Goal: Find specific page/section: Find specific page/section

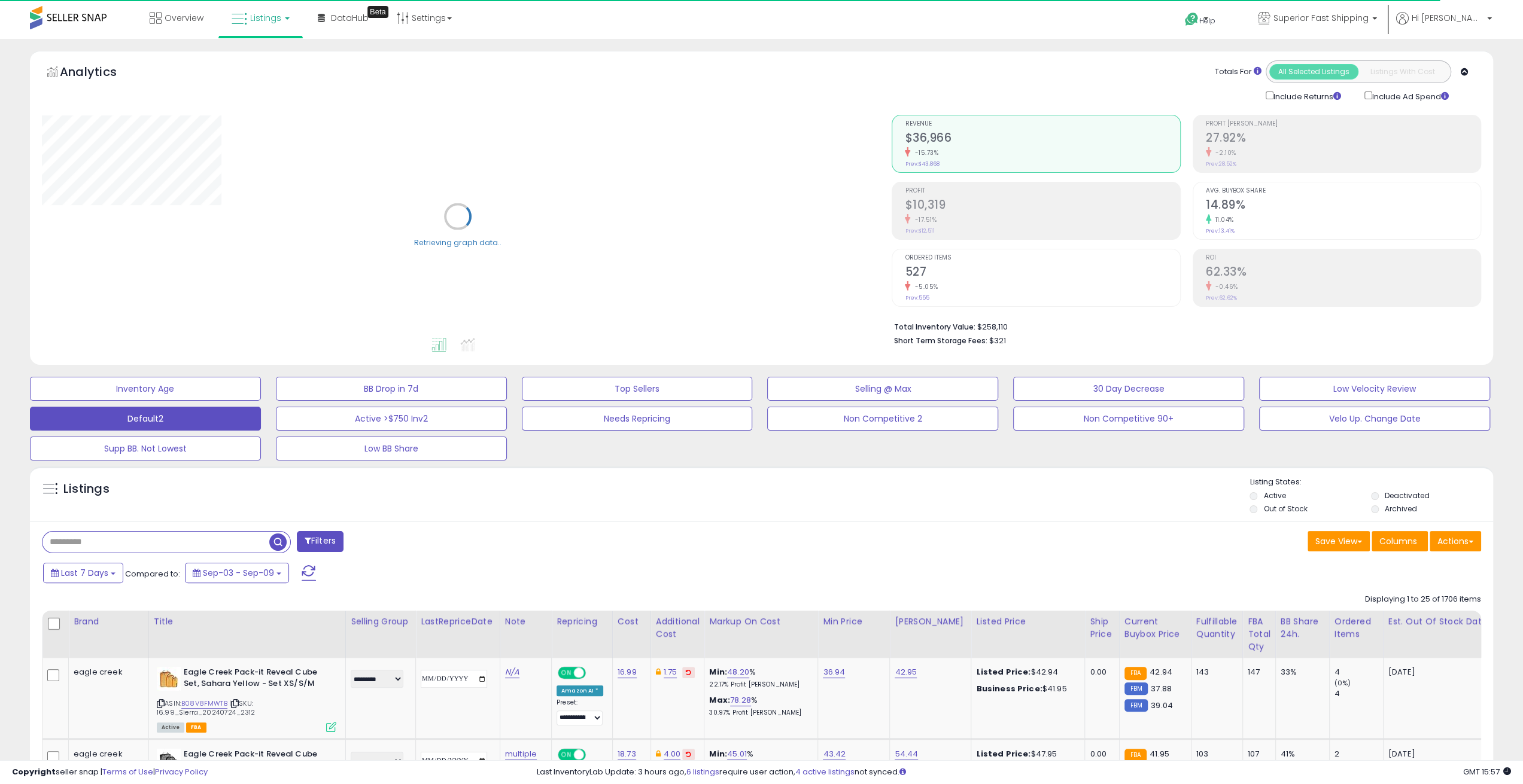
click at [178, 550] on input "text" at bounding box center [156, 542] width 227 height 21
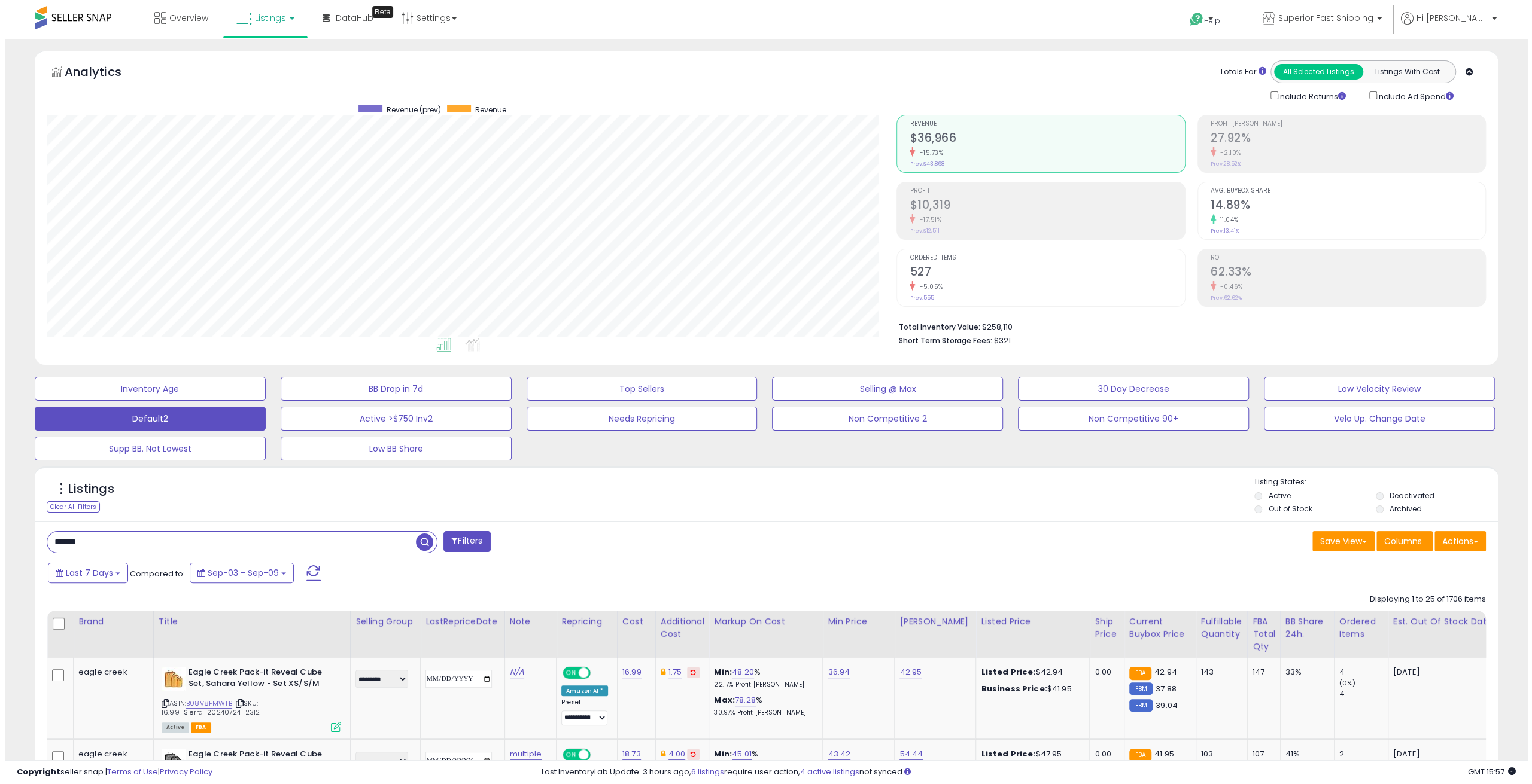
scroll to position [245, 850]
type input "******"
click at [419, 539] on span "button" at bounding box center [420, 542] width 17 height 17
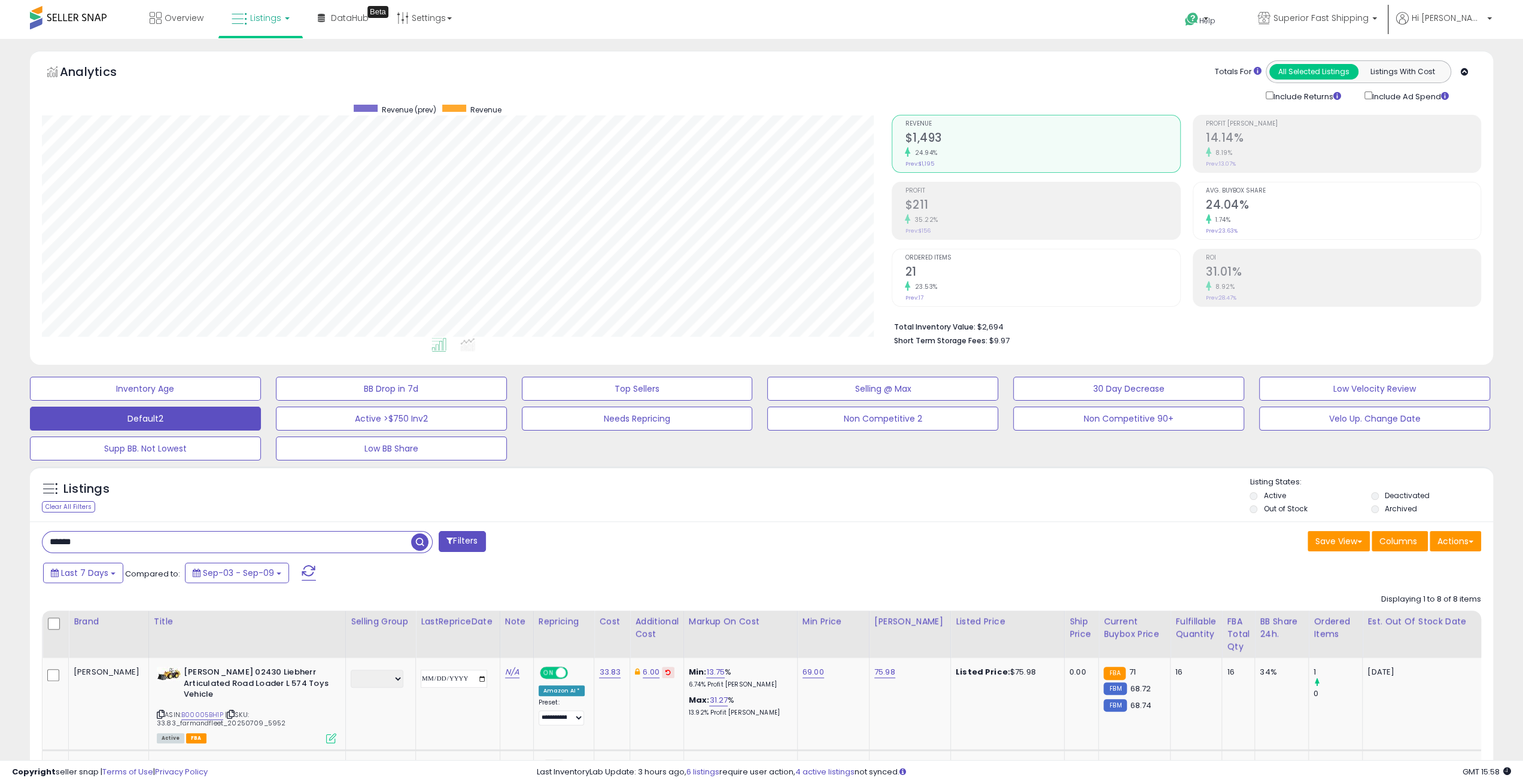
click at [1285, 508] on label "Out of Stock" at bounding box center [1285, 508] width 43 height 10
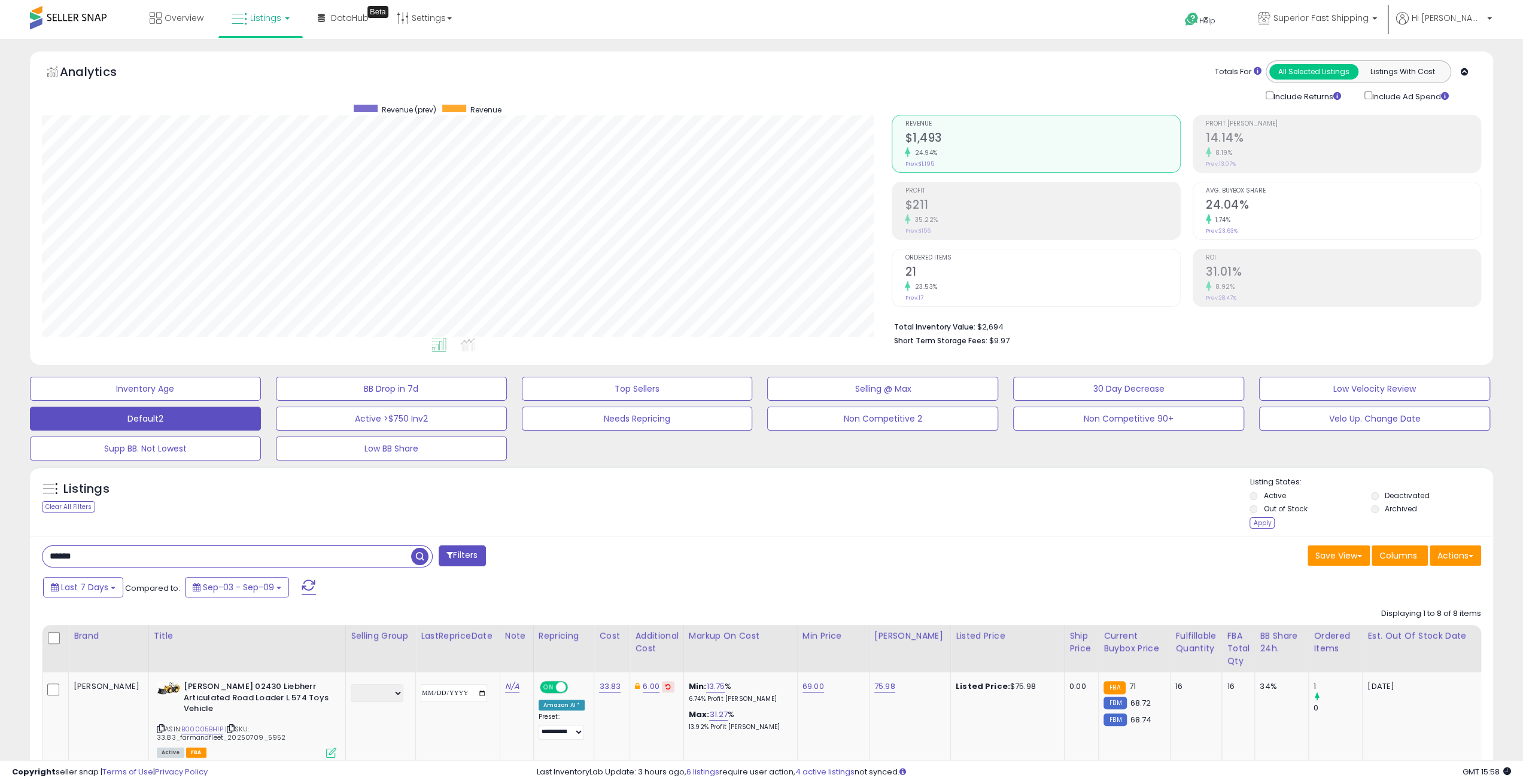
click at [1390, 494] on label "Deactivated" at bounding box center [1407, 495] width 45 height 10
click at [1389, 509] on label "Archived" at bounding box center [1400, 508] width 32 height 10
click at [1266, 523] on div "Apply" at bounding box center [1262, 523] width 25 height 11
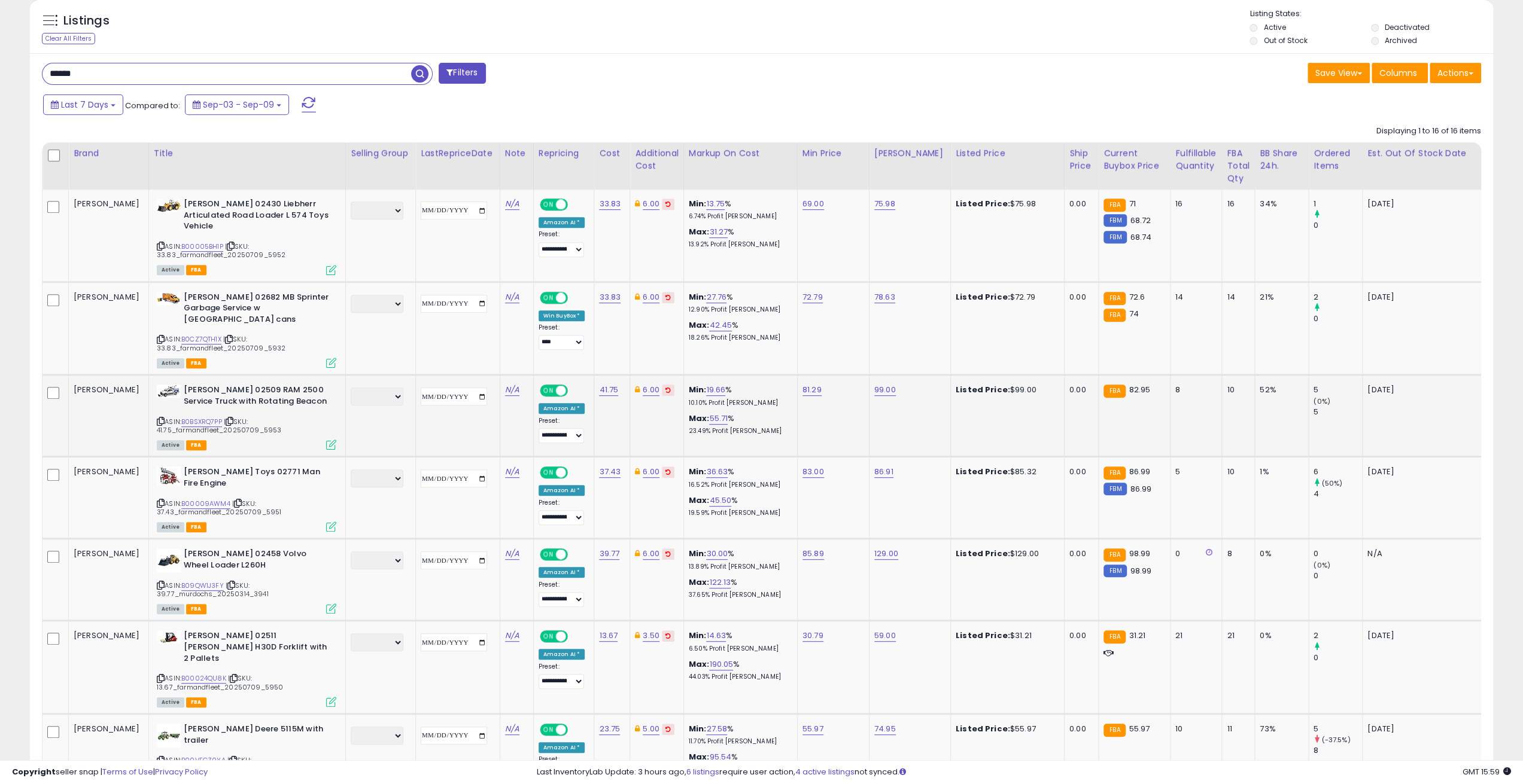
scroll to position [479, 0]
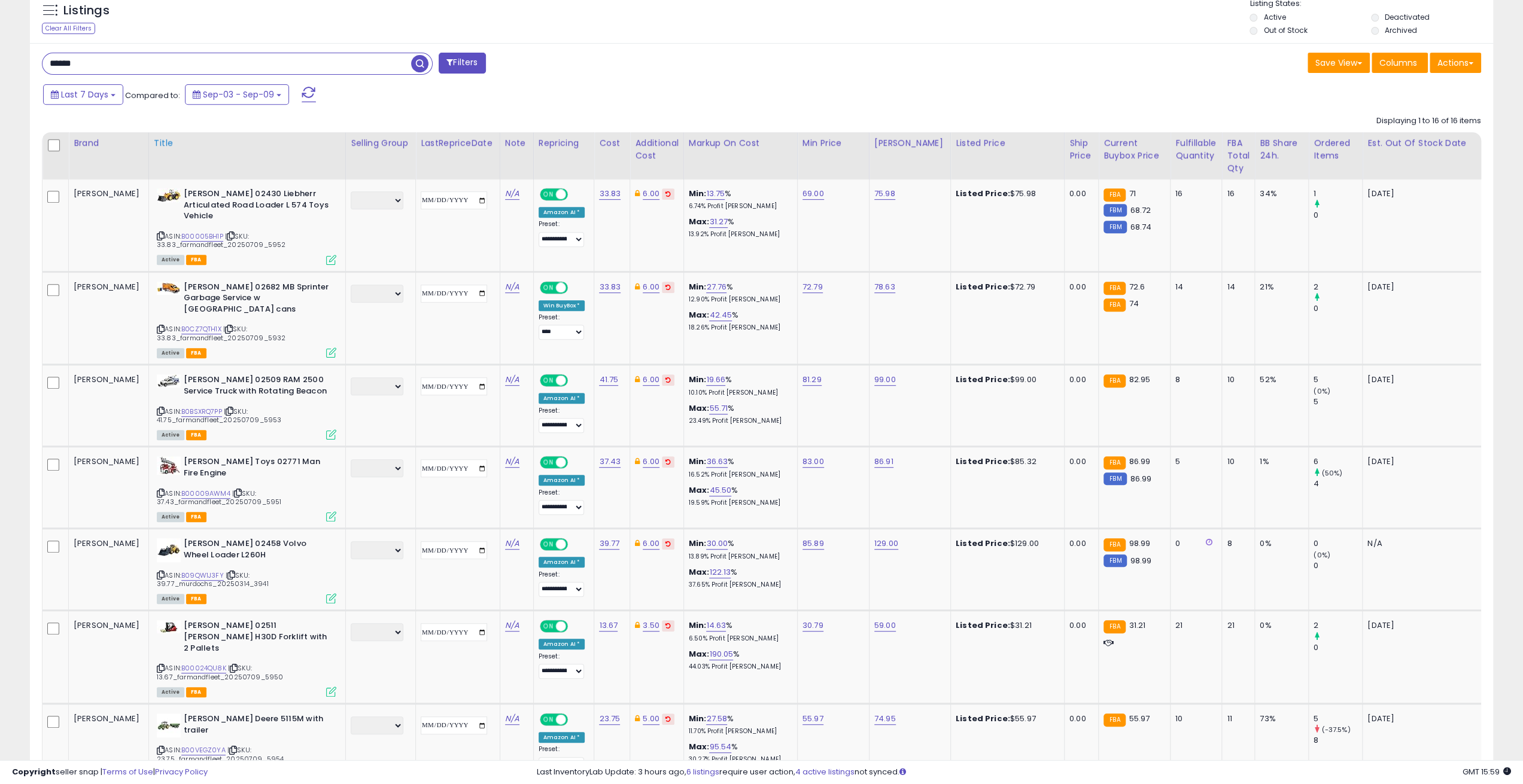
click at [154, 147] on div "Title" at bounding box center [247, 143] width 187 height 12
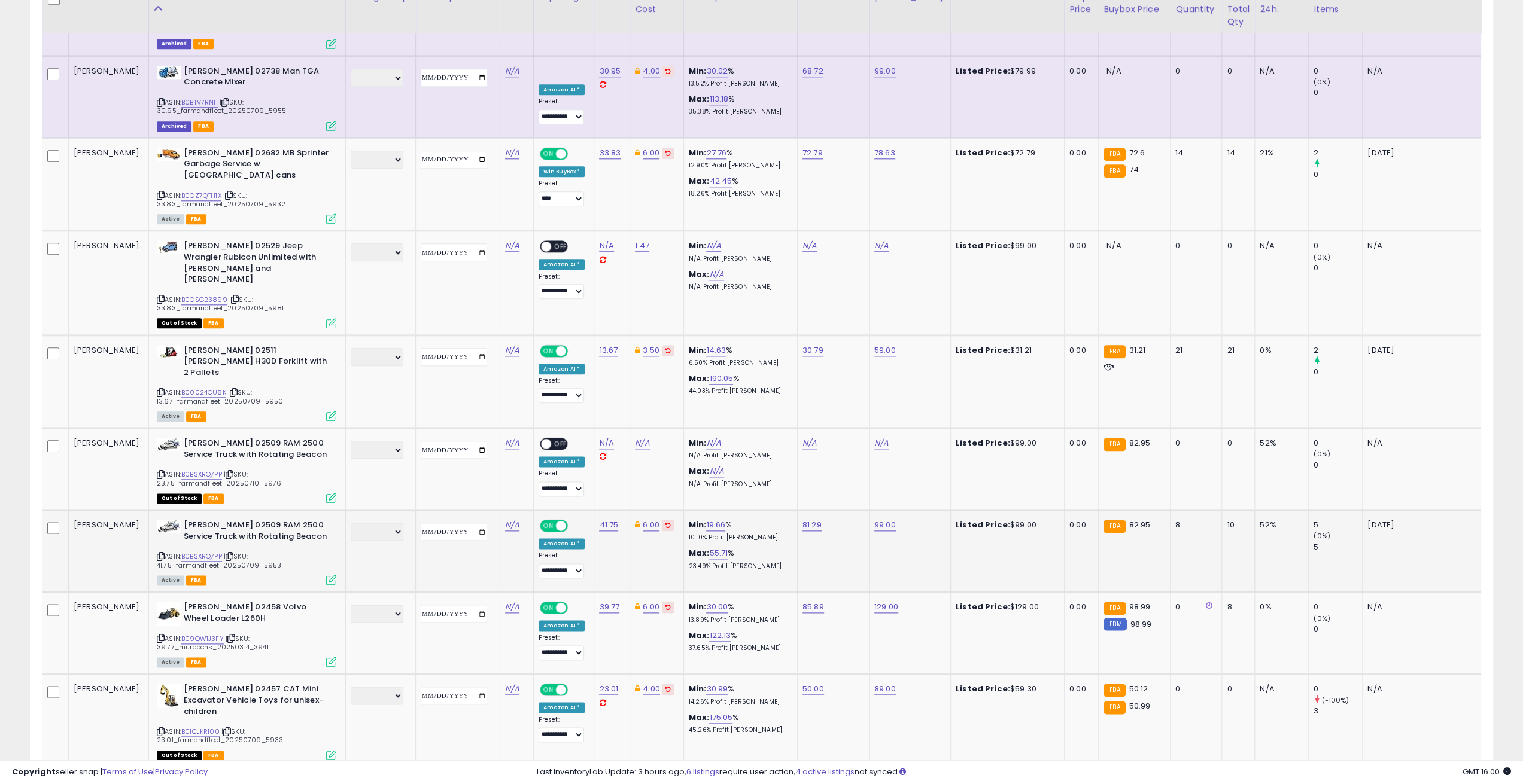
scroll to position [1197, 0]
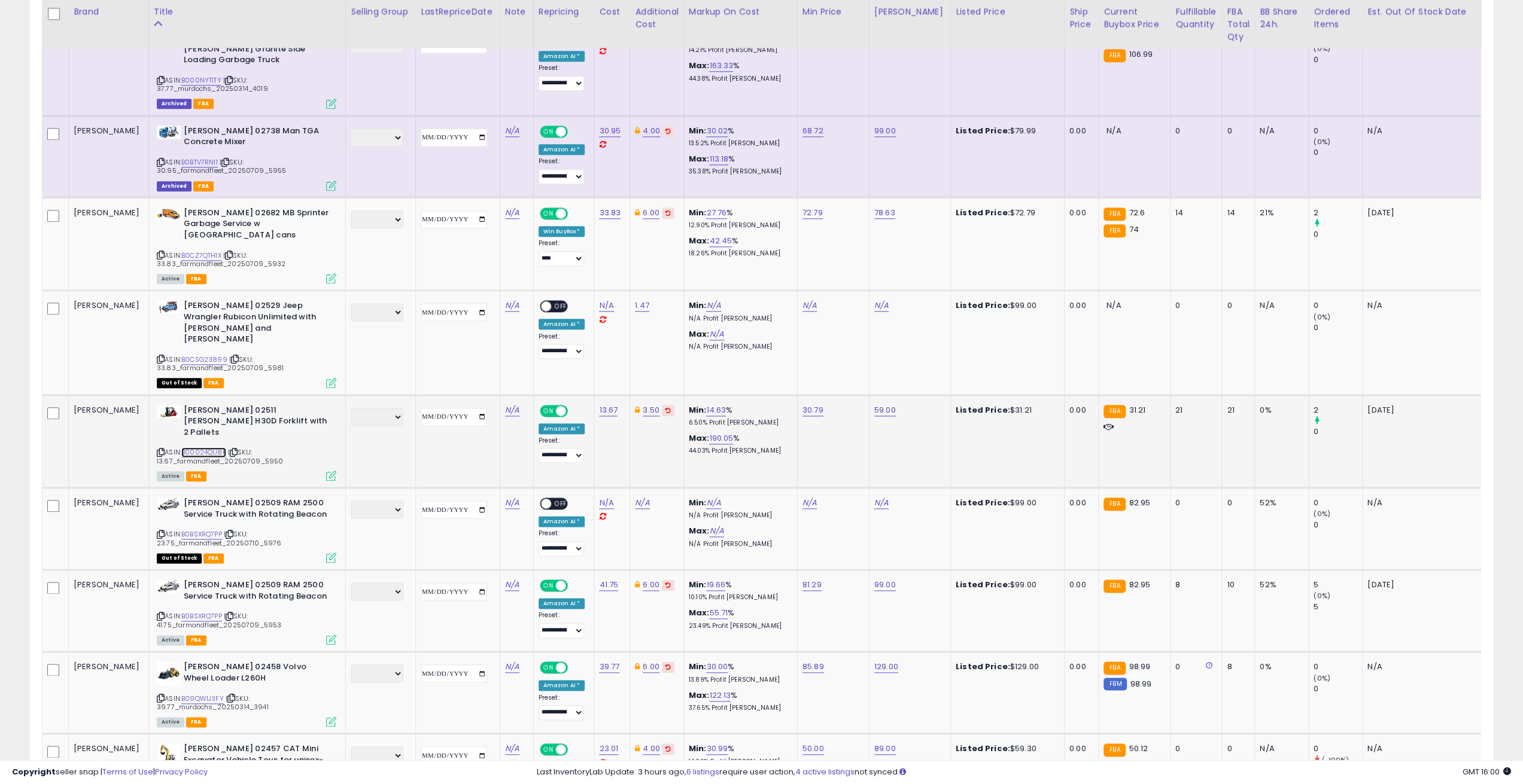
click at [181, 448] on link "B00024QU8K" at bounding box center [203, 453] width 45 height 10
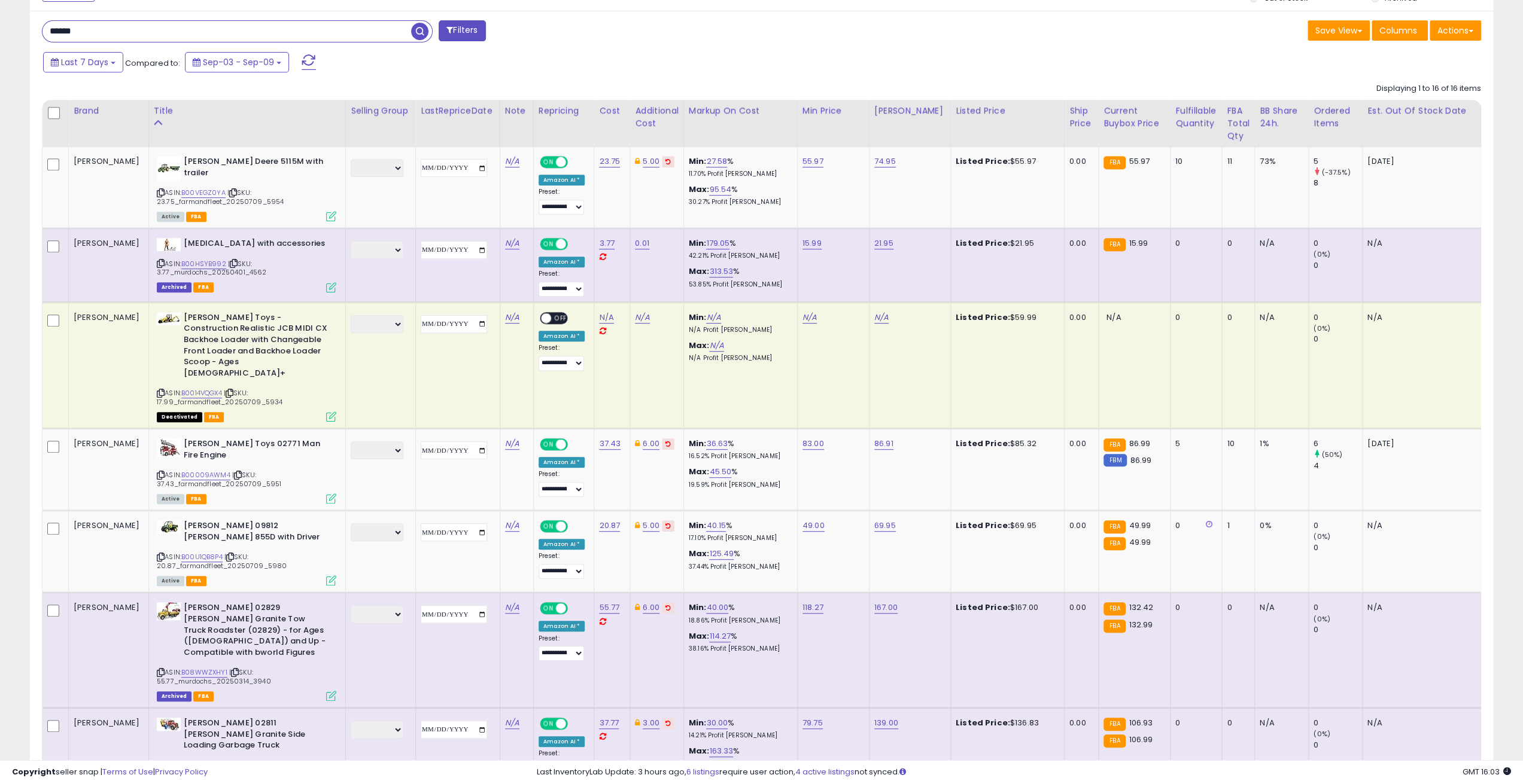
scroll to position [539, 0]
